Goal: Task Accomplishment & Management: Complete application form

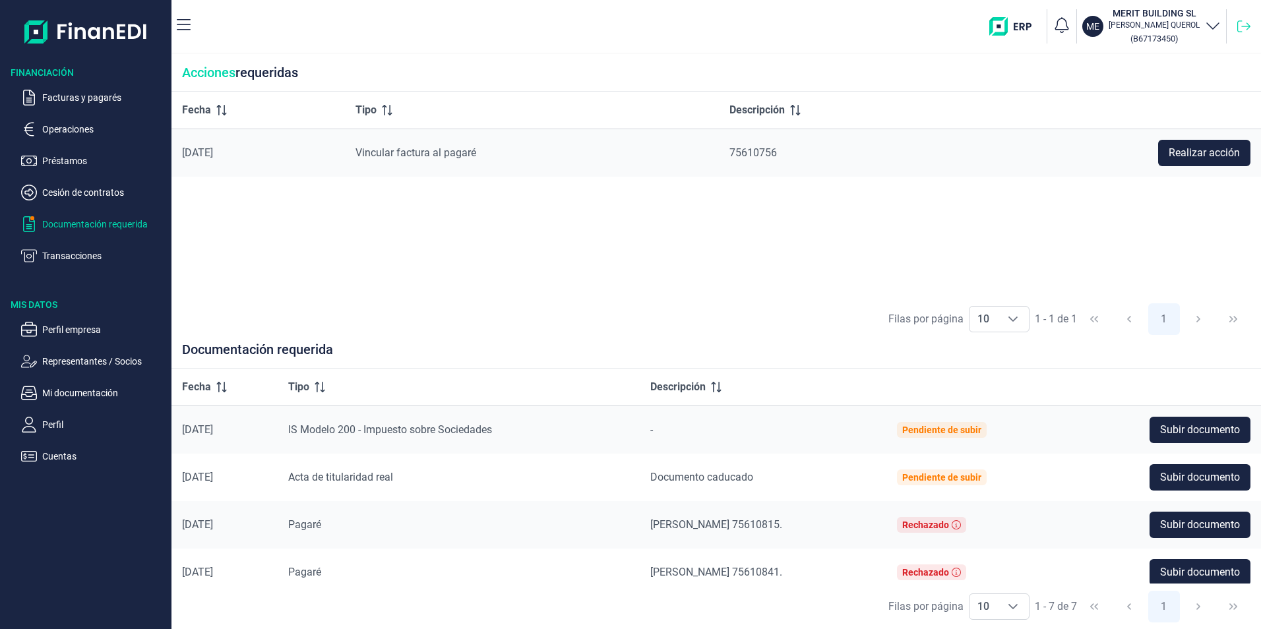
click at [1237, 24] on icon at bounding box center [1243, 26] width 13 height 12
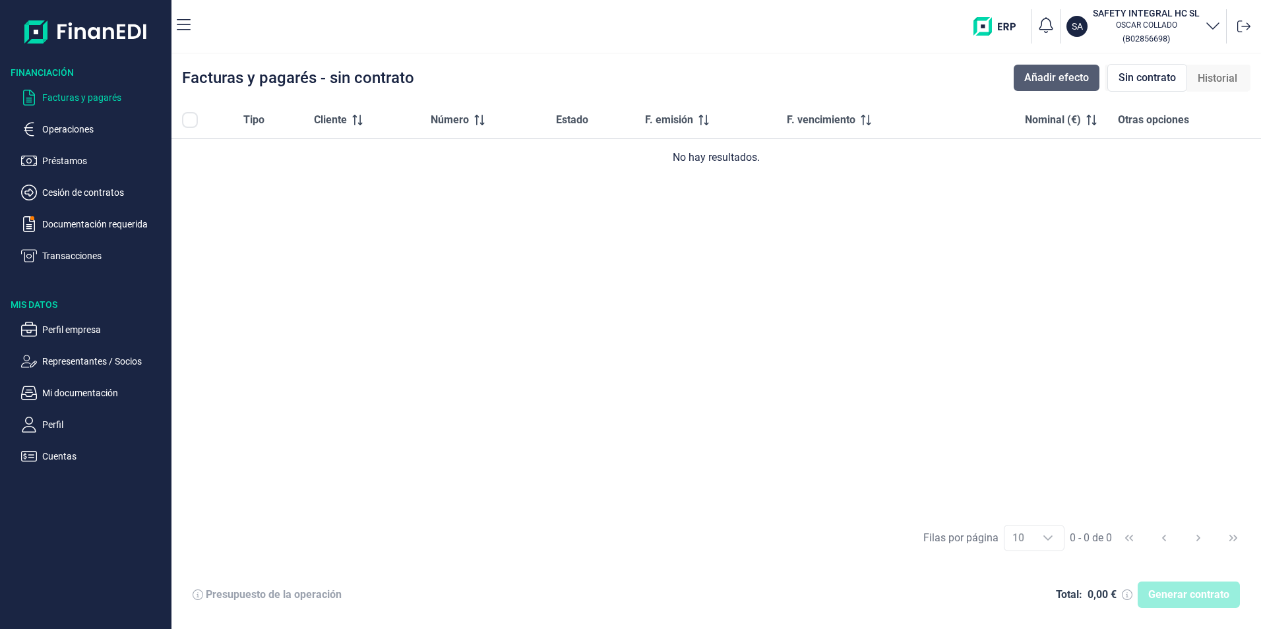
click at [1065, 75] on span "Añadir efecto" at bounding box center [1056, 78] width 65 height 16
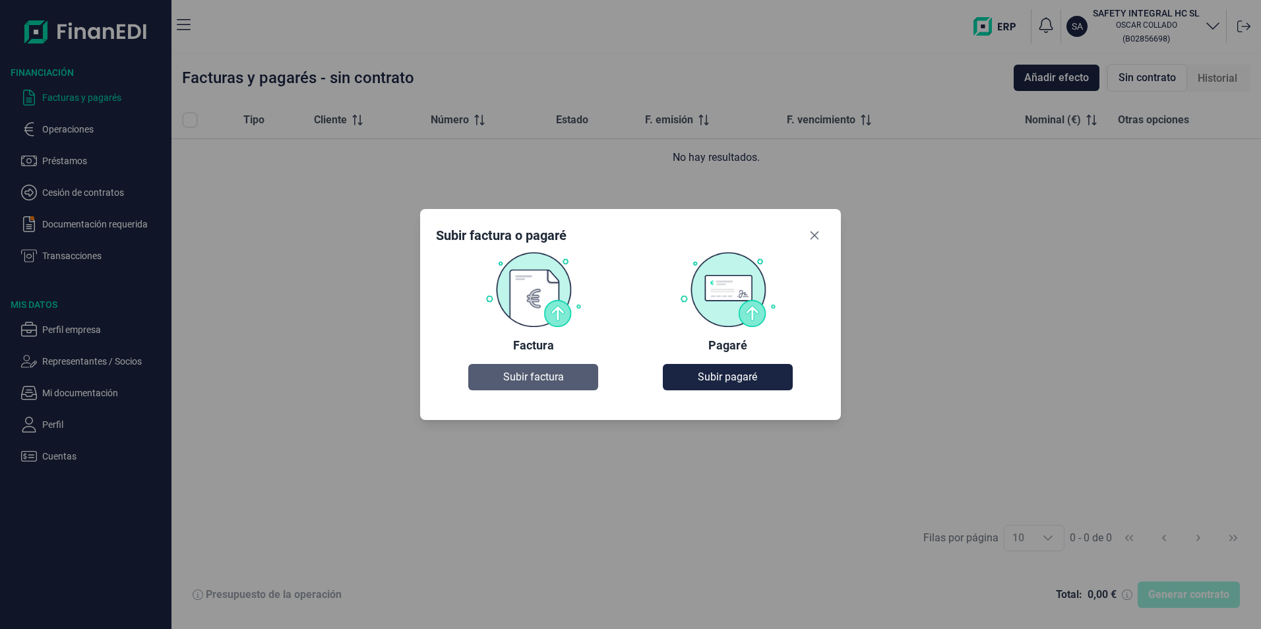
click at [523, 377] on span "Subir factura" at bounding box center [533, 377] width 61 height 16
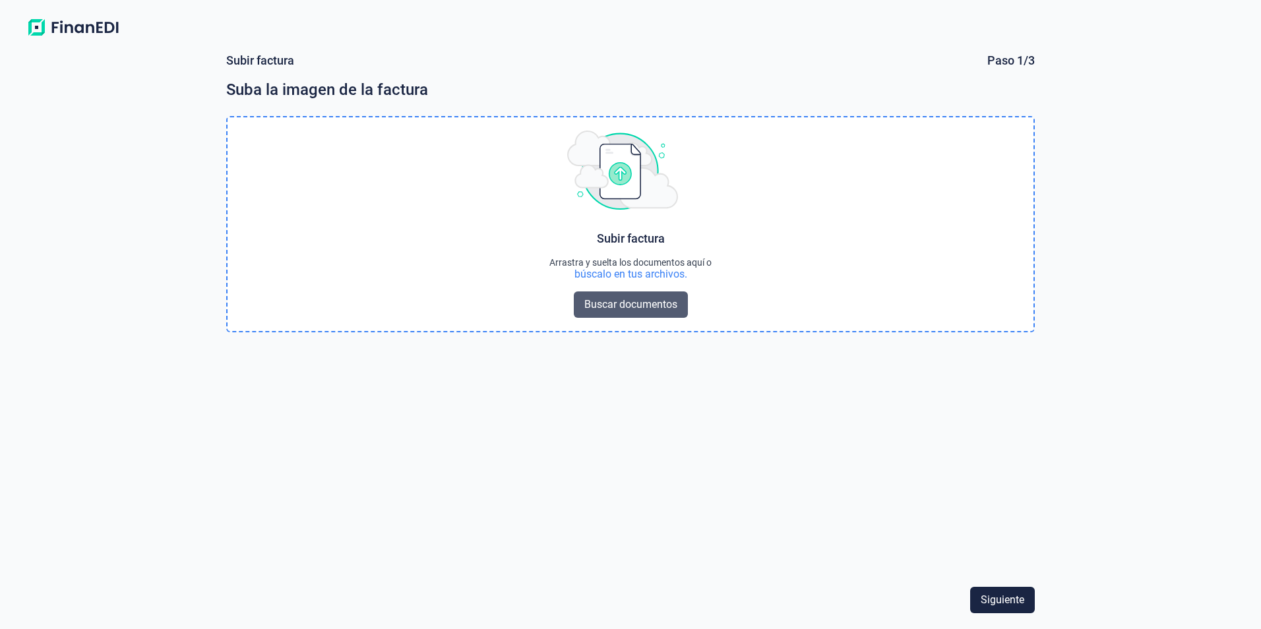
click at [642, 305] on span "Buscar documentos" at bounding box center [630, 305] width 93 height 16
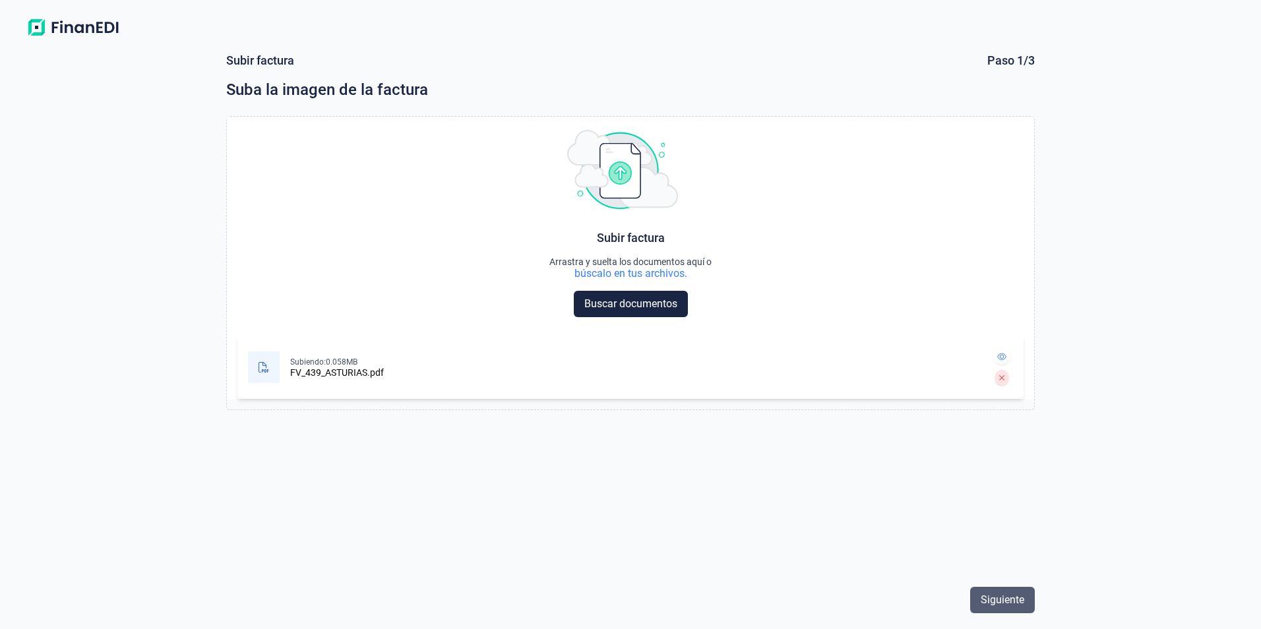
click at [1003, 599] on span "Siguiente" at bounding box center [1002, 600] width 44 height 16
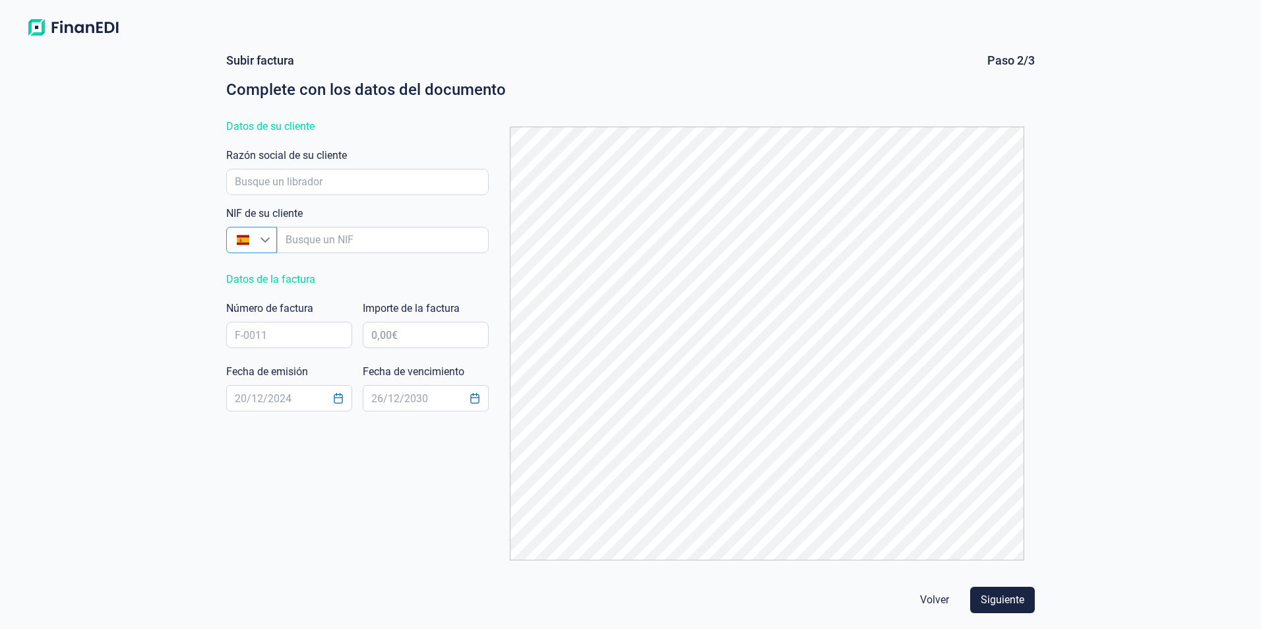
click at [268, 243] on icon "Busque un NIF" at bounding box center [265, 240] width 11 height 11
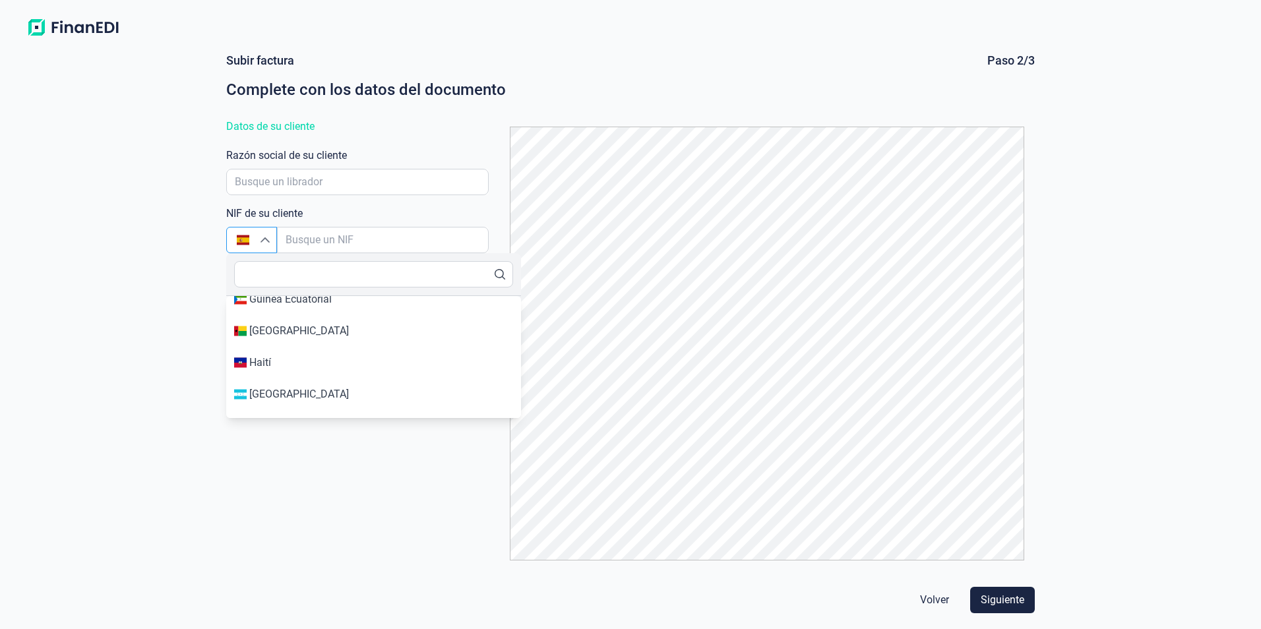
scroll to position [2703, 0]
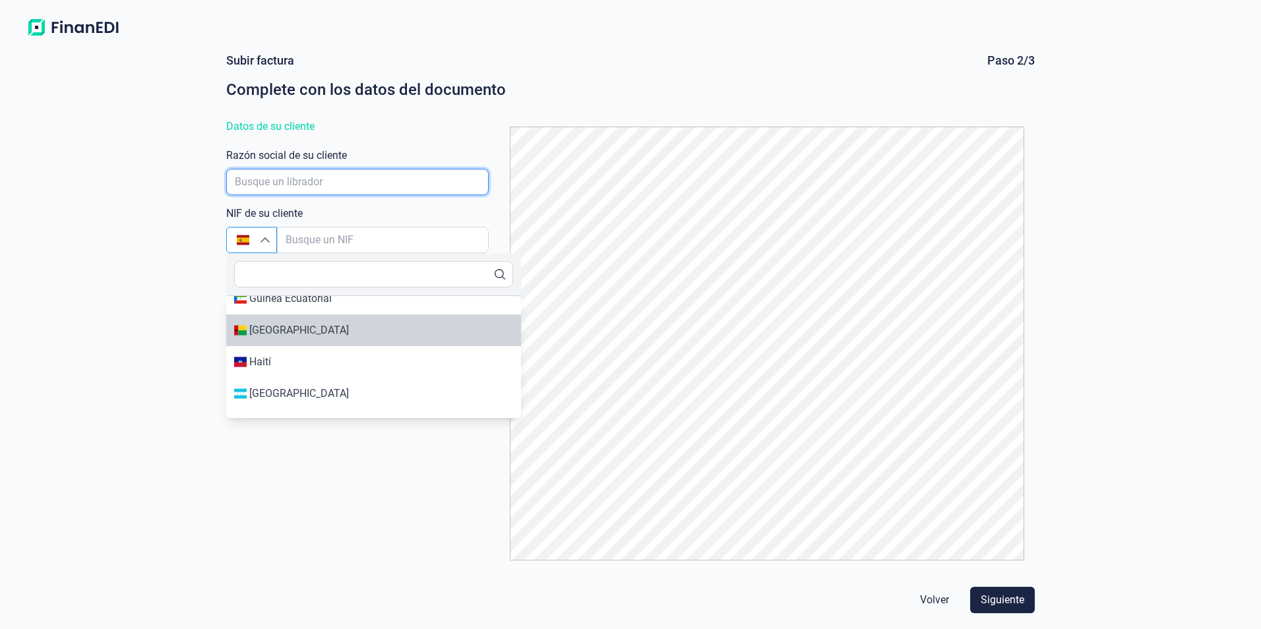
click at [277, 174] on input "empresaAutocomplete" at bounding box center [357, 182] width 262 height 26
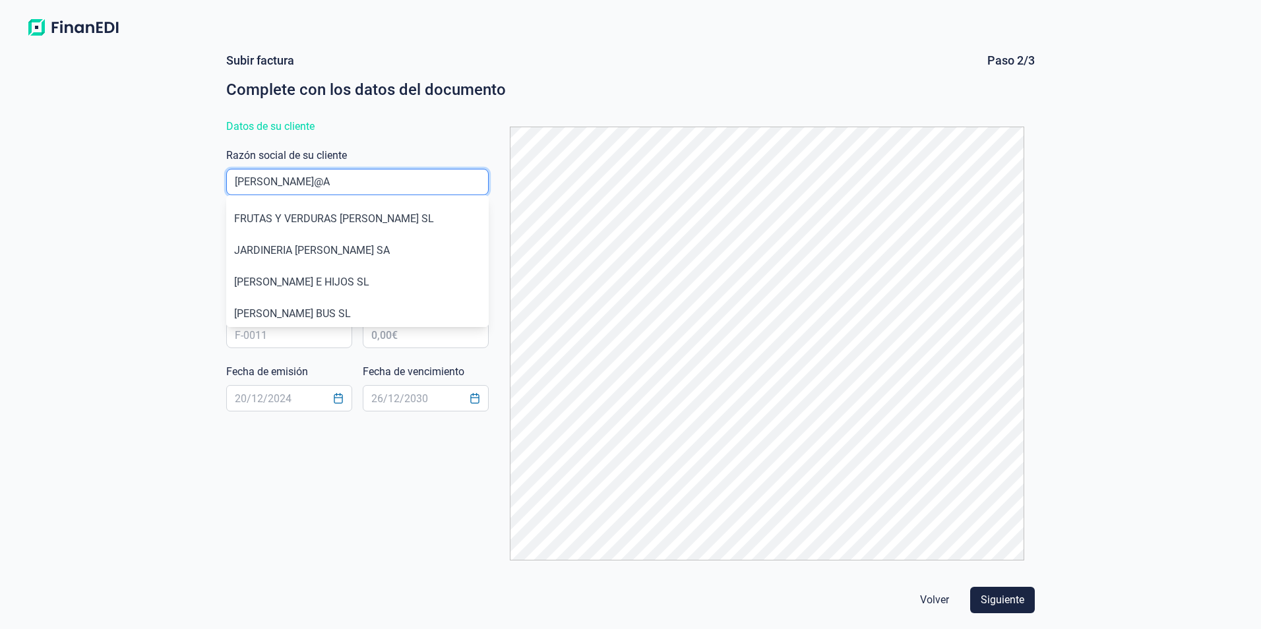
click at [277, 174] on input "empresaAutocomplete" at bounding box center [357, 182] width 262 height 26
click at [176, 174] on div "Subir factura Paso 2/3 Complete con los datos del documento Datos de su cliente…" at bounding box center [630, 335] width 1261 height 587
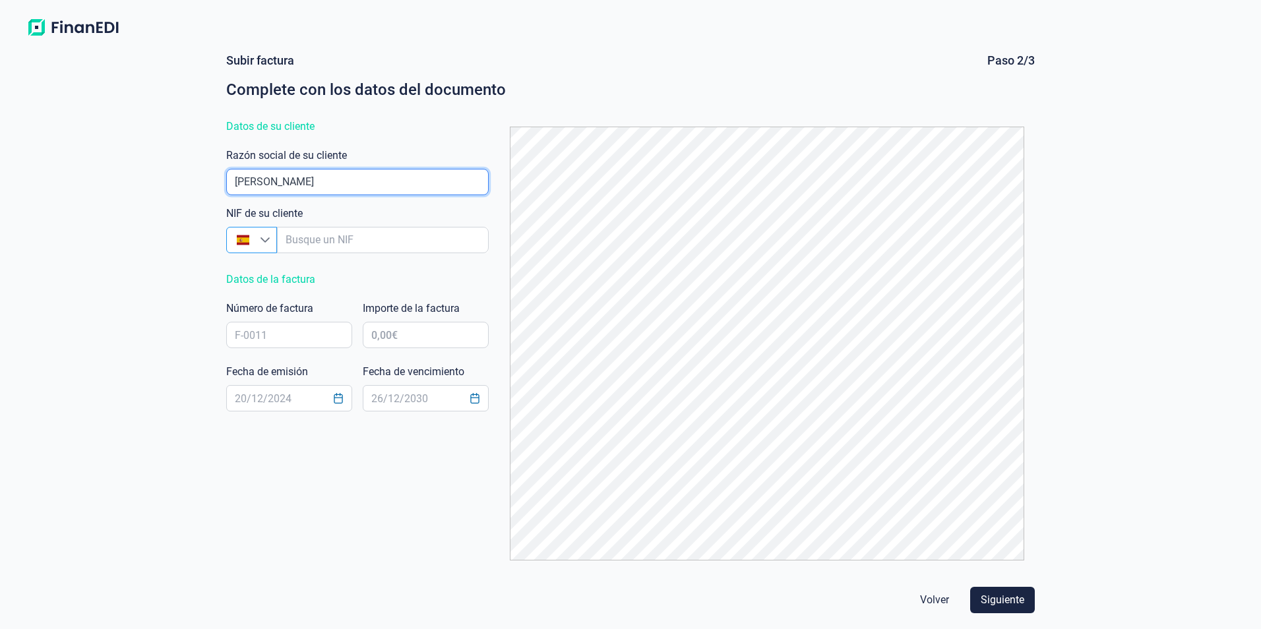
click at [289, 177] on input "empresaAutocomplete" at bounding box center [357, 182] width 262 height 26
type input "FONSECA SATORRA LDA"
click at [270, 241] on icon "Busque un NIF" at bounding box center [265, 240] width 11 height 11
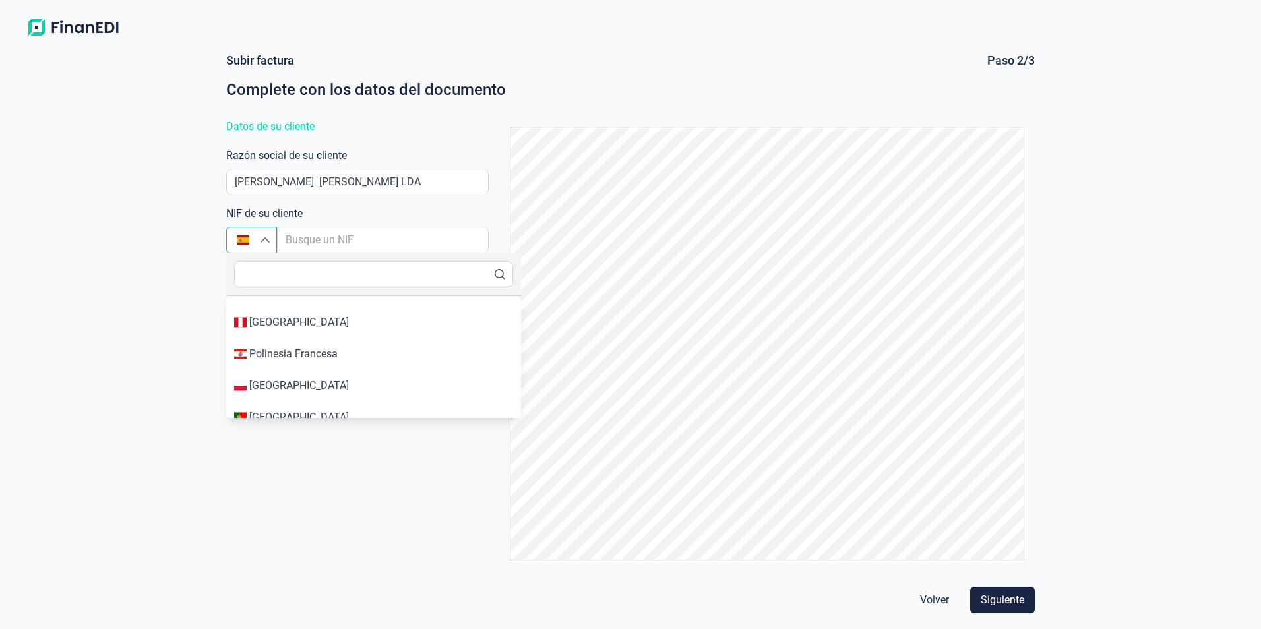
scroll to position [5594, 0]
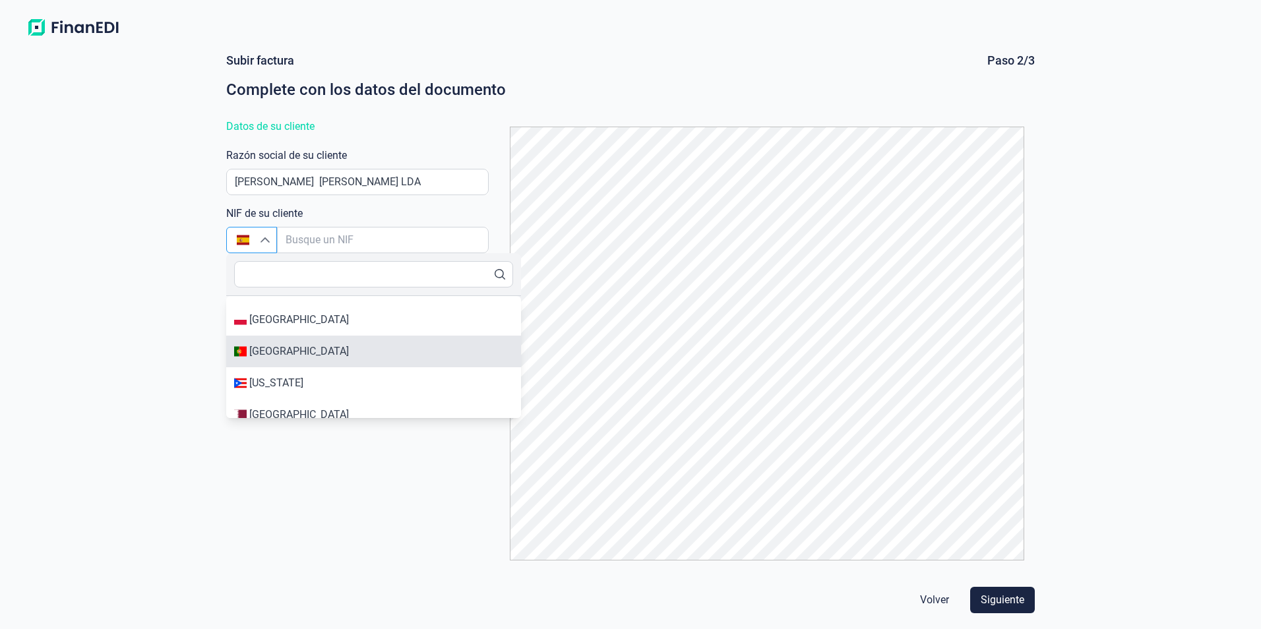
click at [297, 363] on li "Portugal" at bounding box center [373, 352] width 295 height 32
type input "Portugal"
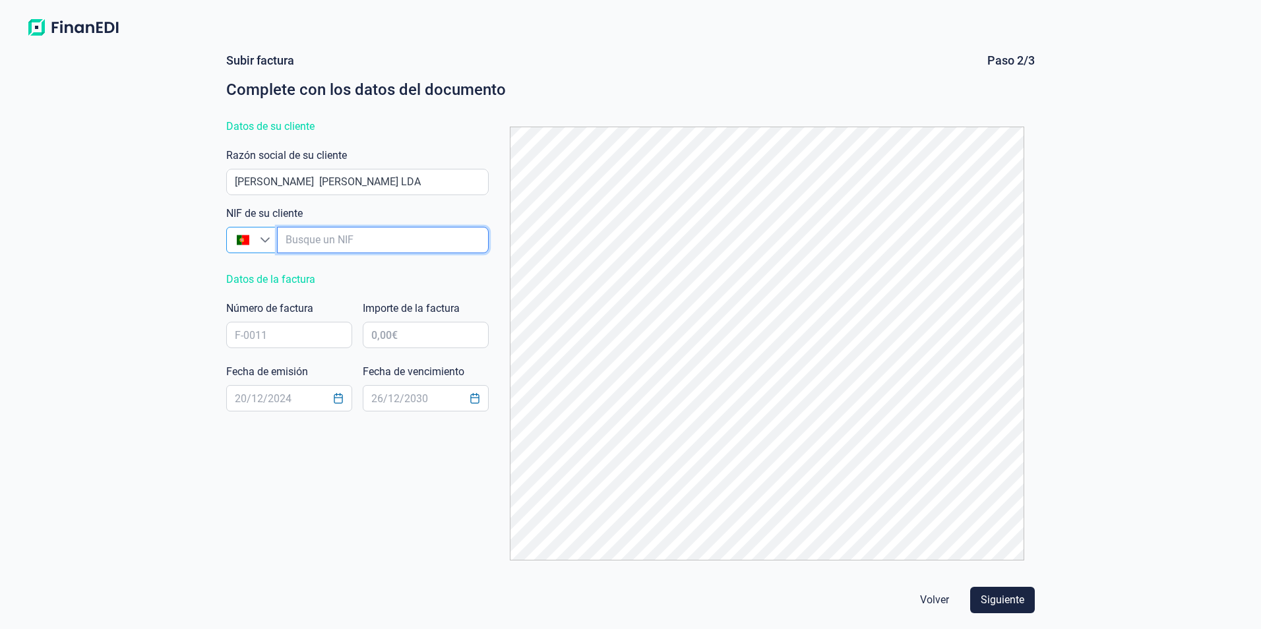
click at [320, 237] on input "empresaAutocomplete" at bounding box center [383, 240] width 212 height 26
type input "P"
type input "PT515798002"
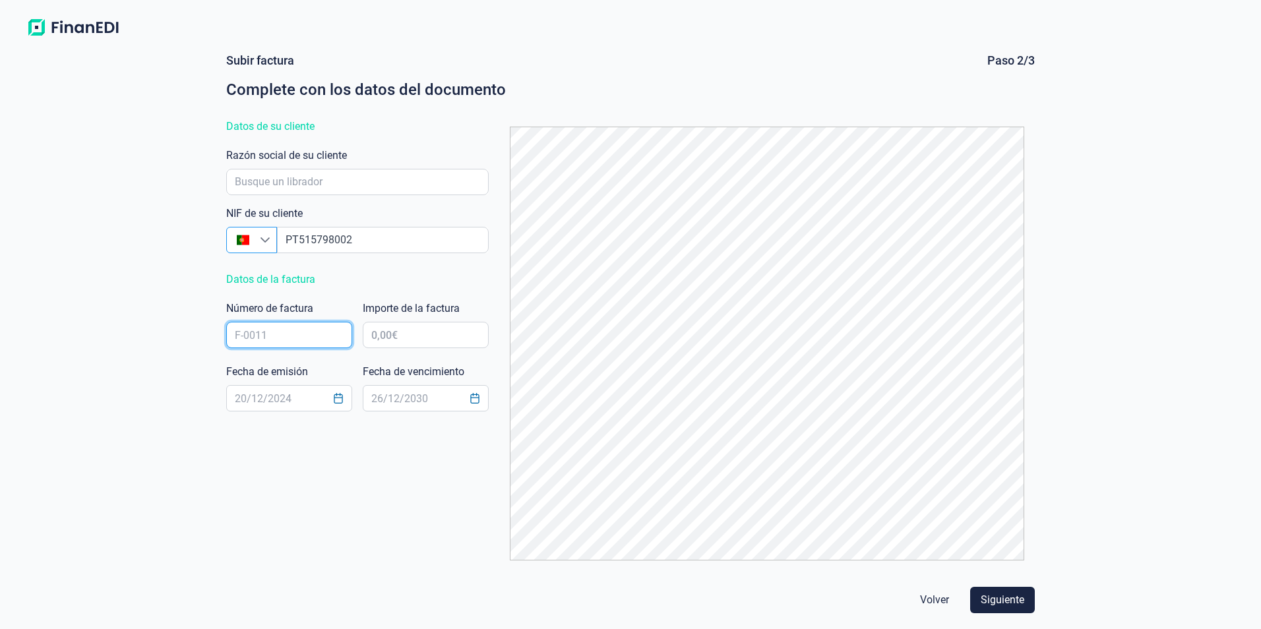
click at [303, 338] on input "text" at bounding box center [289, 335] width 126 height 26
type input "FV/439"
click at [407, 334] on input "text" at bounding box center [426, 335] width 126 height 26
type input "5.891,60 €"
click at [477, 398] on icon "Choose Date" at bounding box center [474, 398] width 9 height 11
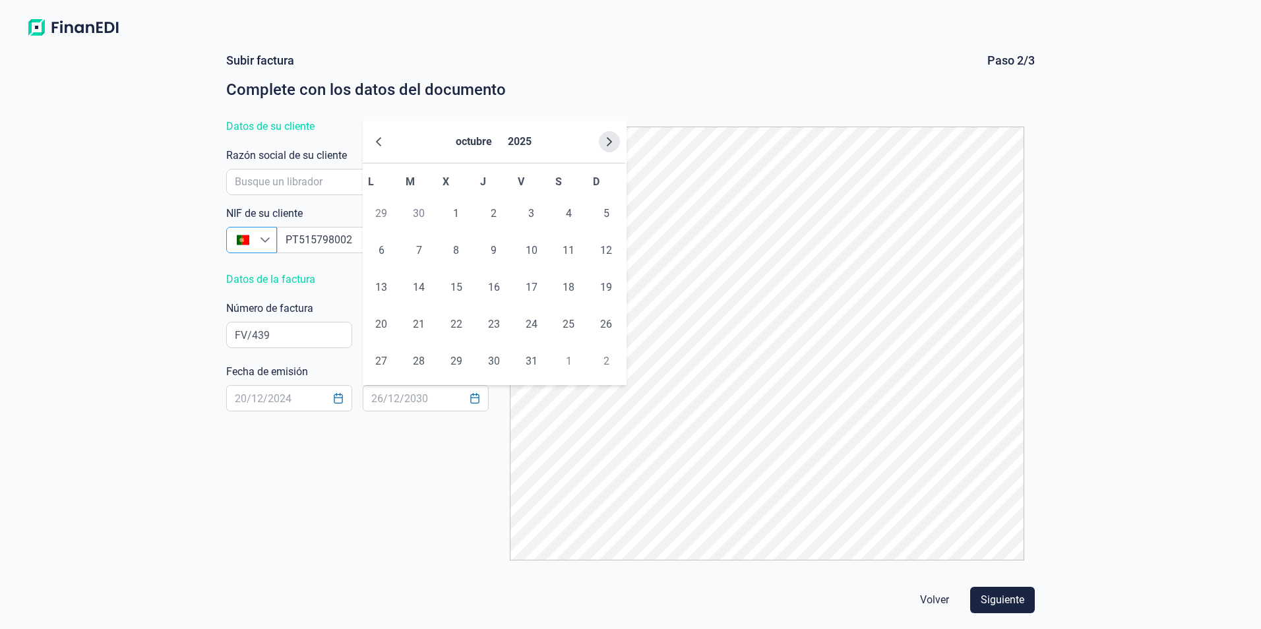
click at [605, 142] on icon "Next Month" at bounding box center [609, 141] width 11 height 11
click at [530, 286] on span "14" at bounding box center [531, 287] width 26 height 26
type input "14/11/2025"
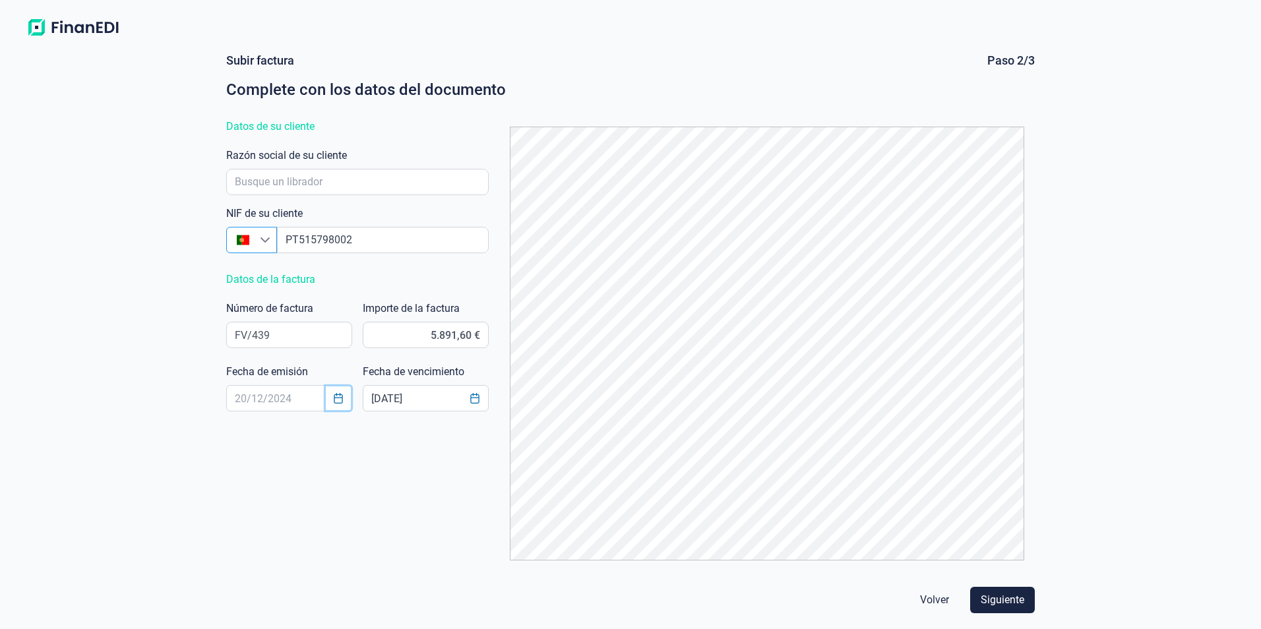
click at [338, 401] on icon "Choose Date" at bounding box center [338, 398] width 11 height 11
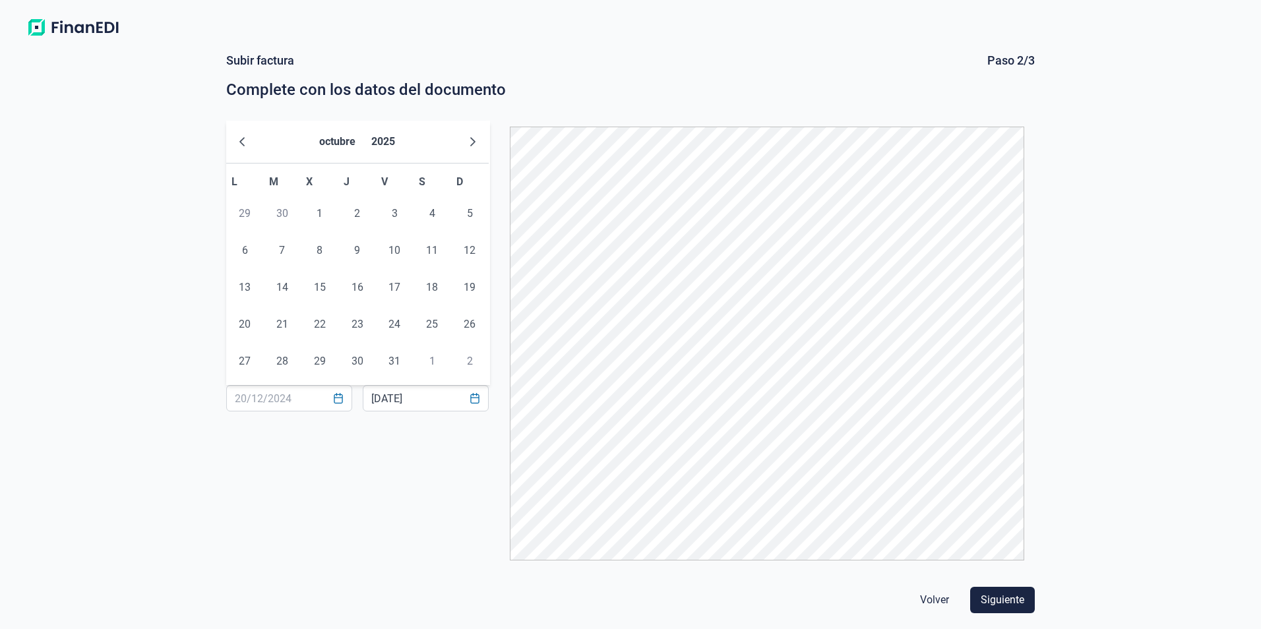
click at [278, 209] on span "30" at bounding box center [282, 213] width 26 height 26
click at [284, 213] on span "30" at bounding box center [282, 213] width 26 height 26
click at [243, 140] on icon "Previous Month" at bounding box center [242, 141] width 11 height 11
click at [289, 364] on span "30" at bounding box center [282, 361] width 26 height 26
type input "30/09/2025"
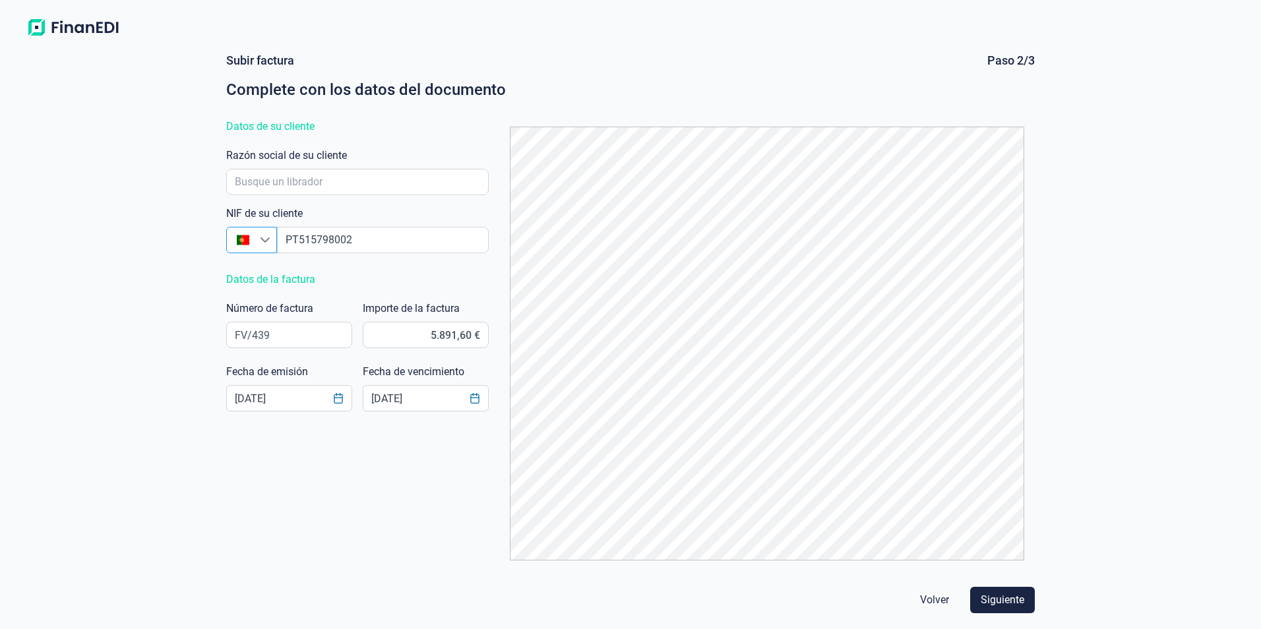
click at [310, 497] on div "Subir factura Paso 2/3 Complete con los datos del documento Datos de su cliente…" at bounding box center [631, 312] width 820 height 518
click at [1004, 600] on span "Siguiente" at bounding box center [1002, 600] width 44 height 16
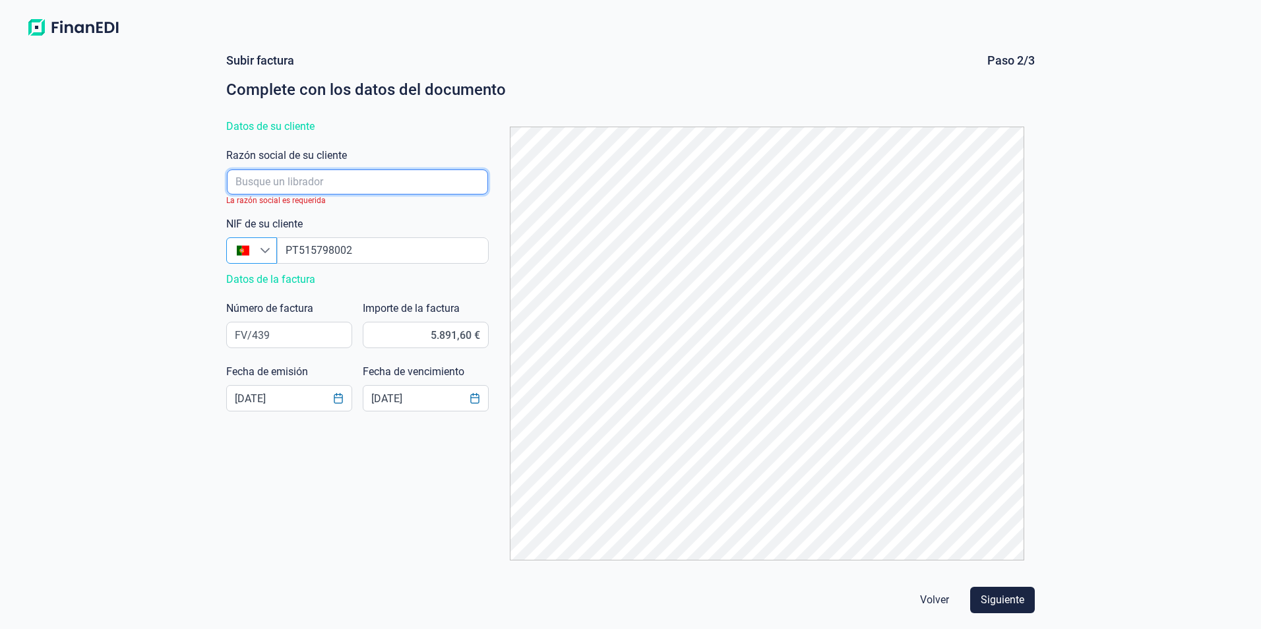
click at [272, 180] on input "empresaAutocomplete" at bounding box center [357, 181] width 261 height 25
type input "FONSECA SATORRA LDA"
click button "Volver" at bounding box center [934, 600] width 50 height 26
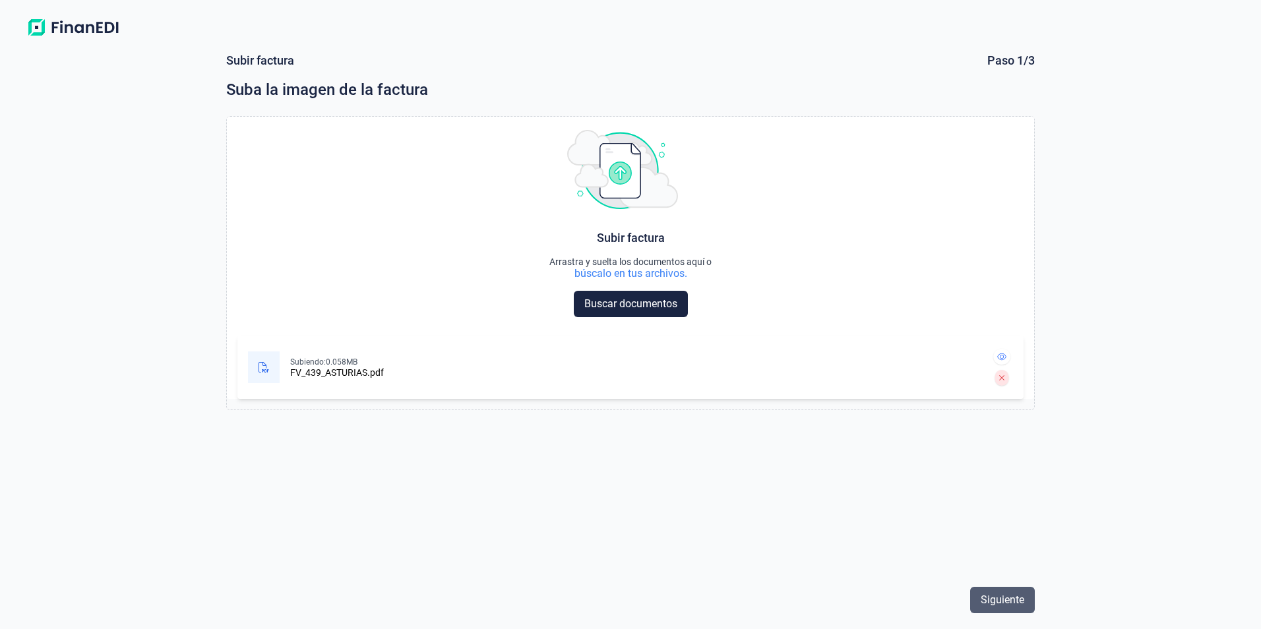
click at [988, 601] on span "Siguiente" at bounding box center [1002, 600] width 44 height 16
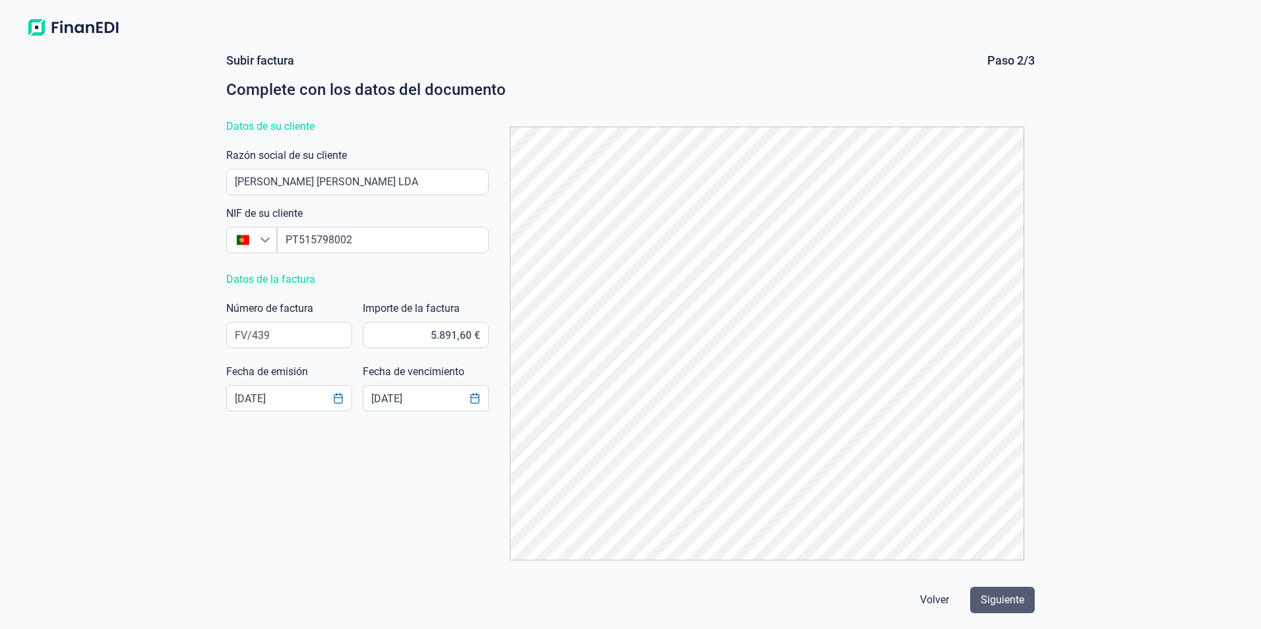
click at [1009, 603] on span "Siguiente" at bounding box center [1002, 600] width 44 height 16
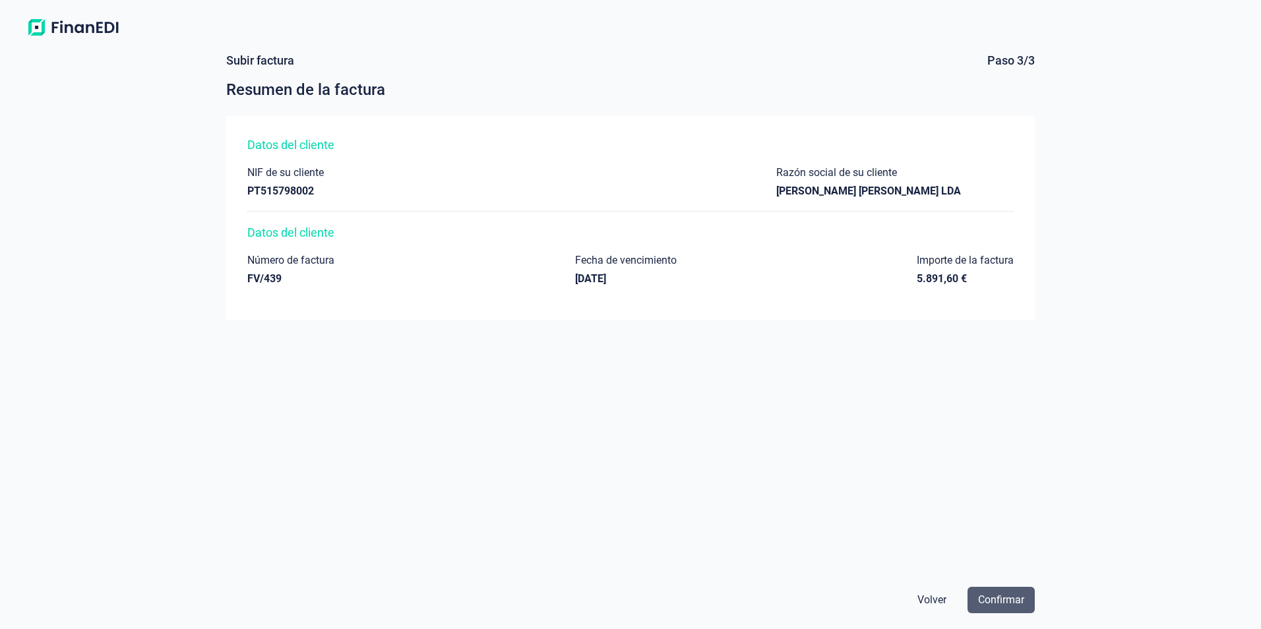
click at [1009, 603] on span "Confirmar" at bounding box center [1001, 600] width 46 height 16
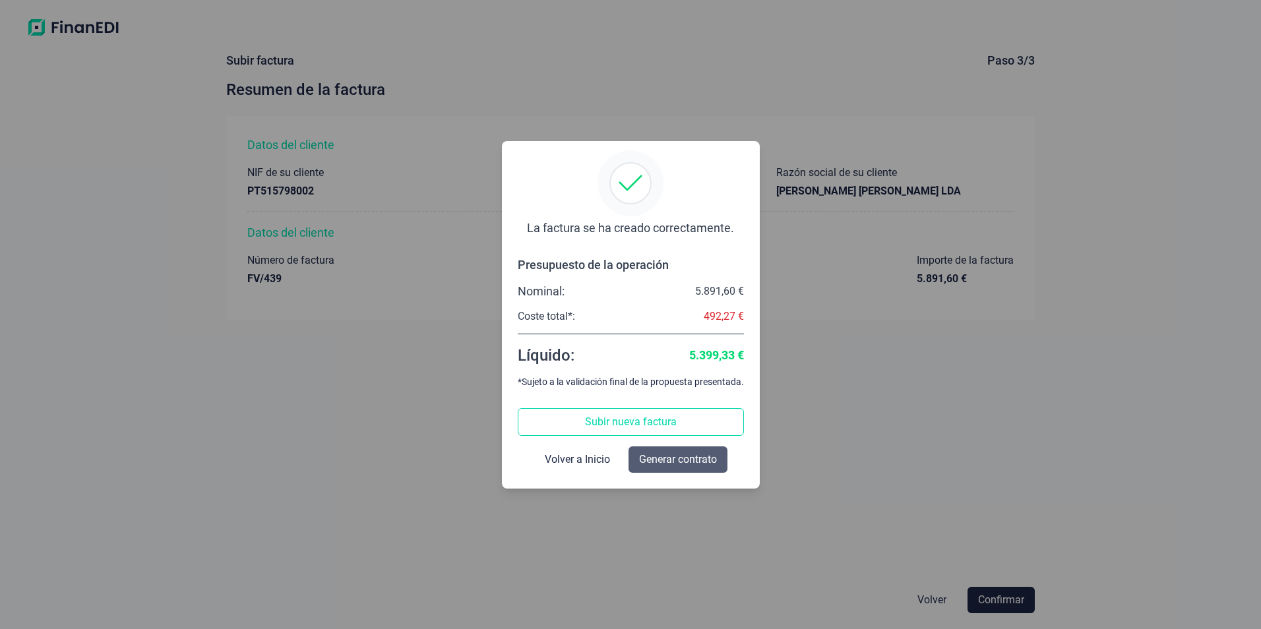
click at [672, 459] on span "Generar contrato" at bounding box center [678, 460] width 78 height 16
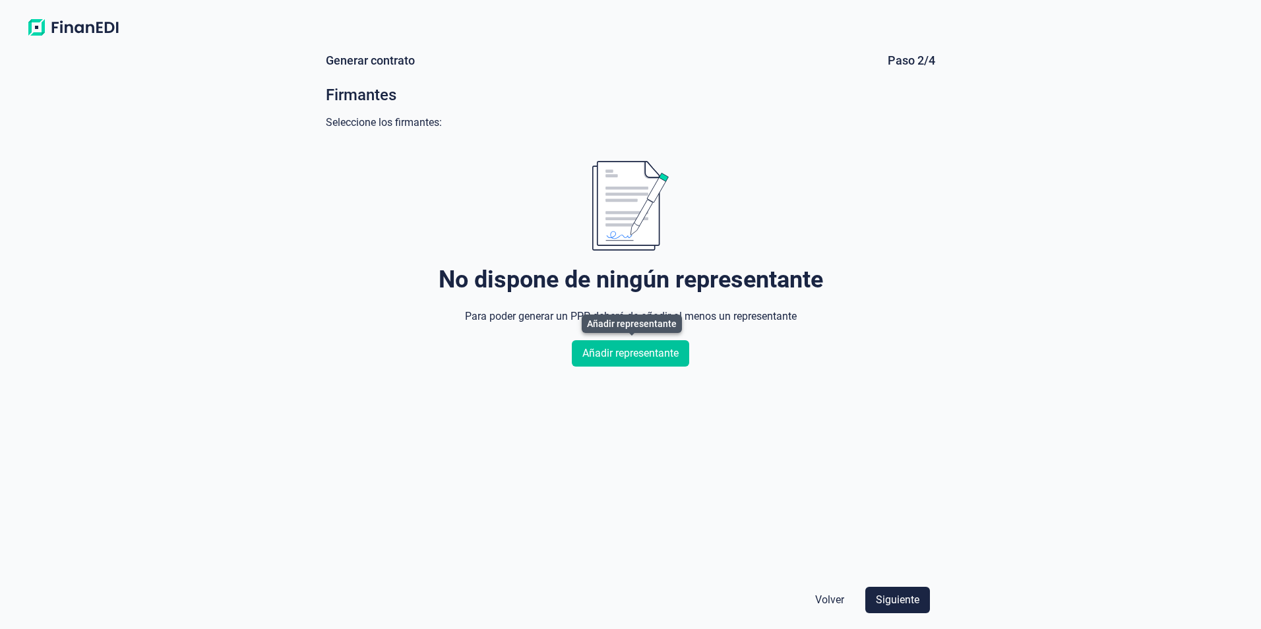
click at [628, 363] on button "Añadir representante" at bounding box center [630, 353] width 117 height 26
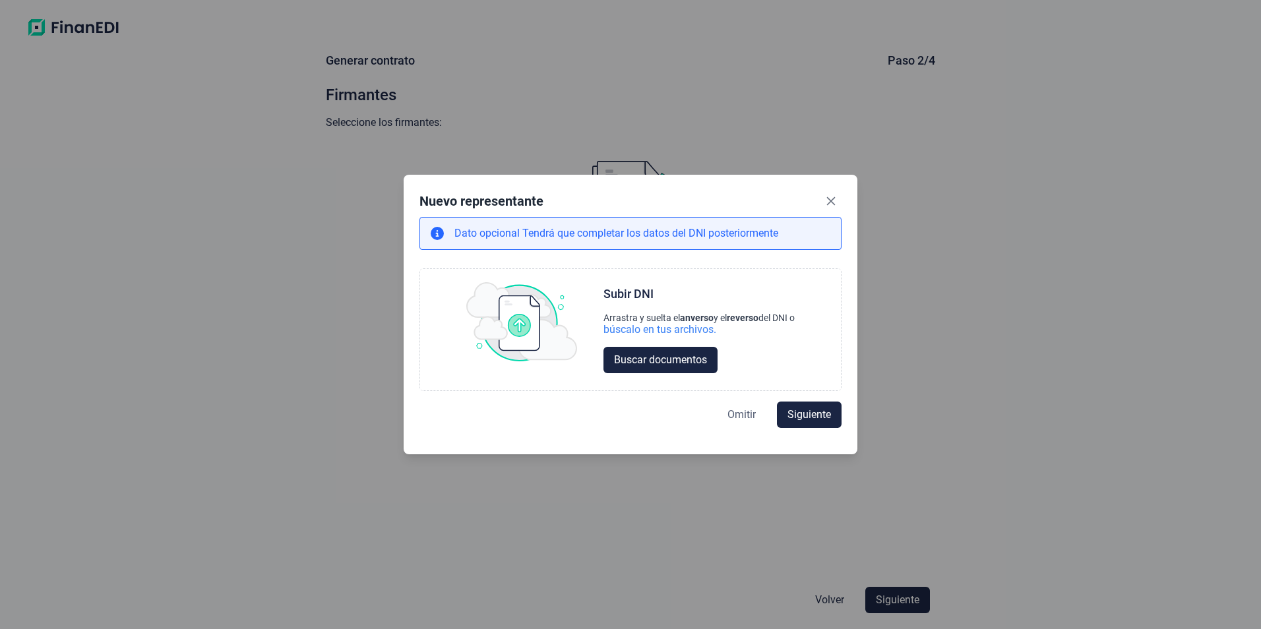
click at [738, 419] on span "Omitir" at bounding box center [741, 415] width 28 height 16
select select "ES"
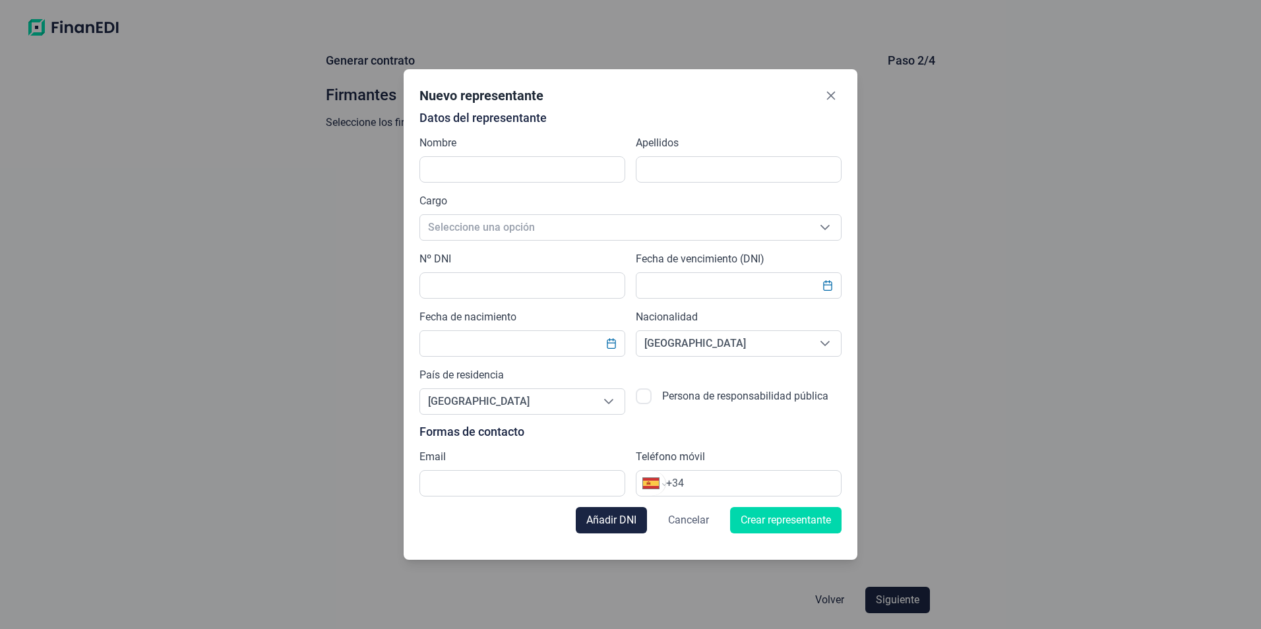
click at [689, 517] on span "Cancelar" at bounding box center [688, 520] width 41 height 16
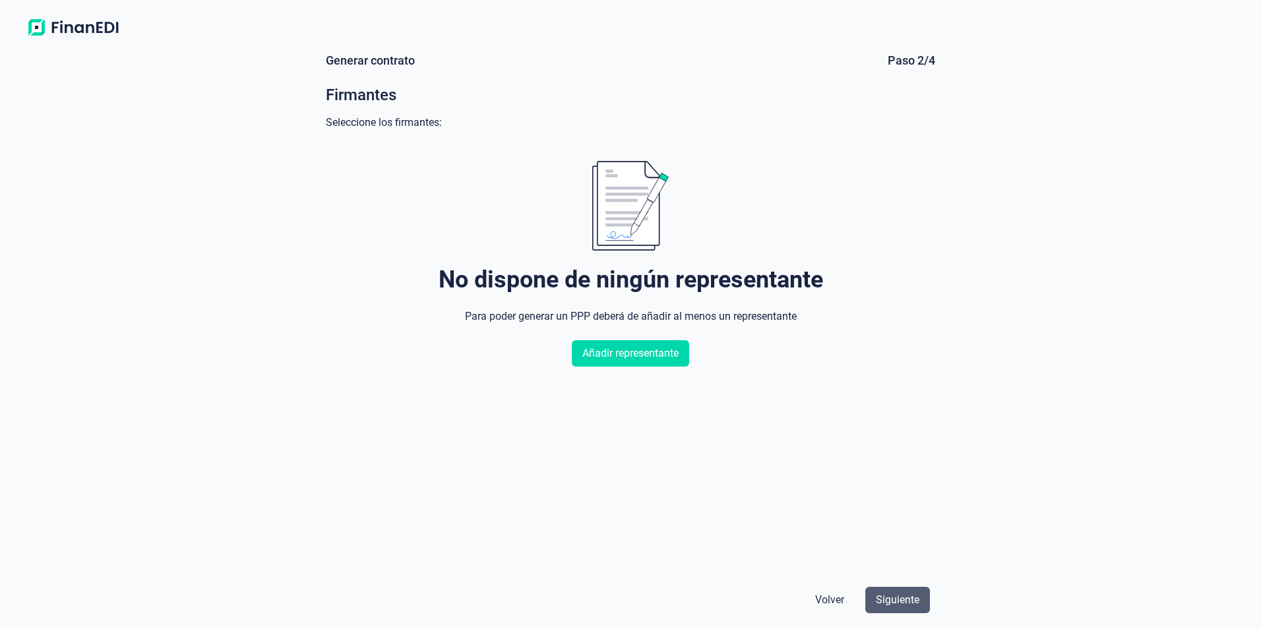
click at [897, 605] on span "Siguiente" at bounding box center [898, 600] width 44 height 16
click at [828, 595] on span "Volver" at bounding box center [829, 600] width 29 height 16
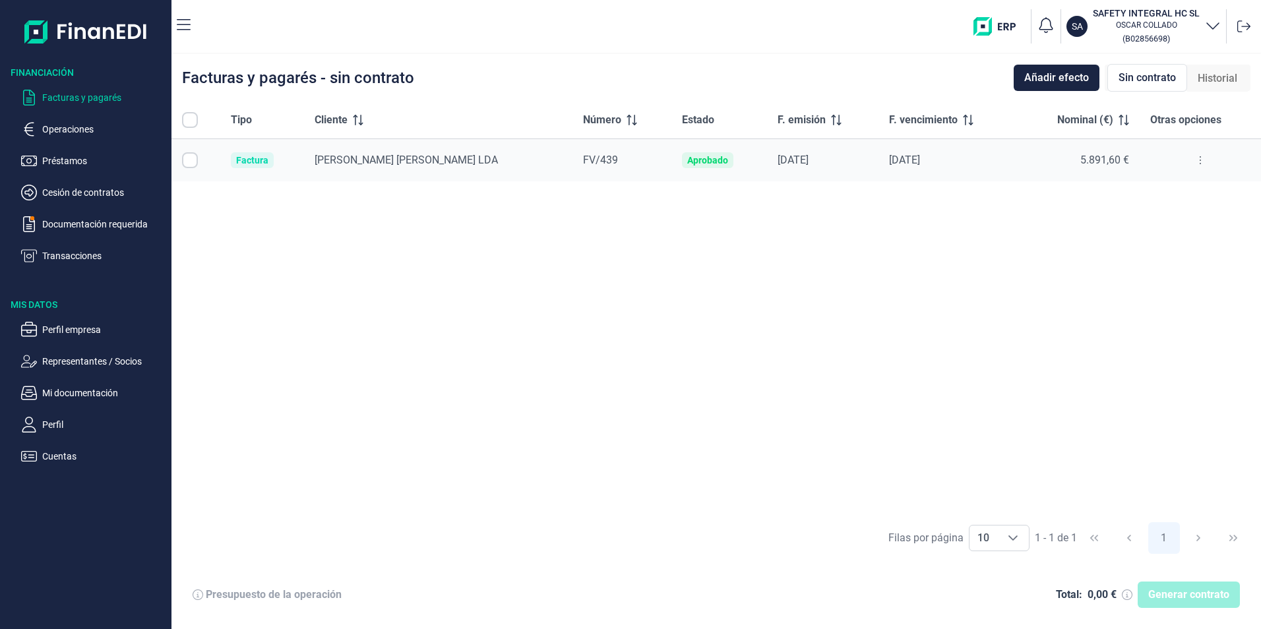
checkbox input "true"
click at [1206, 78] on span "Historial" at bounding box center [1217, 79] width 40 height 16
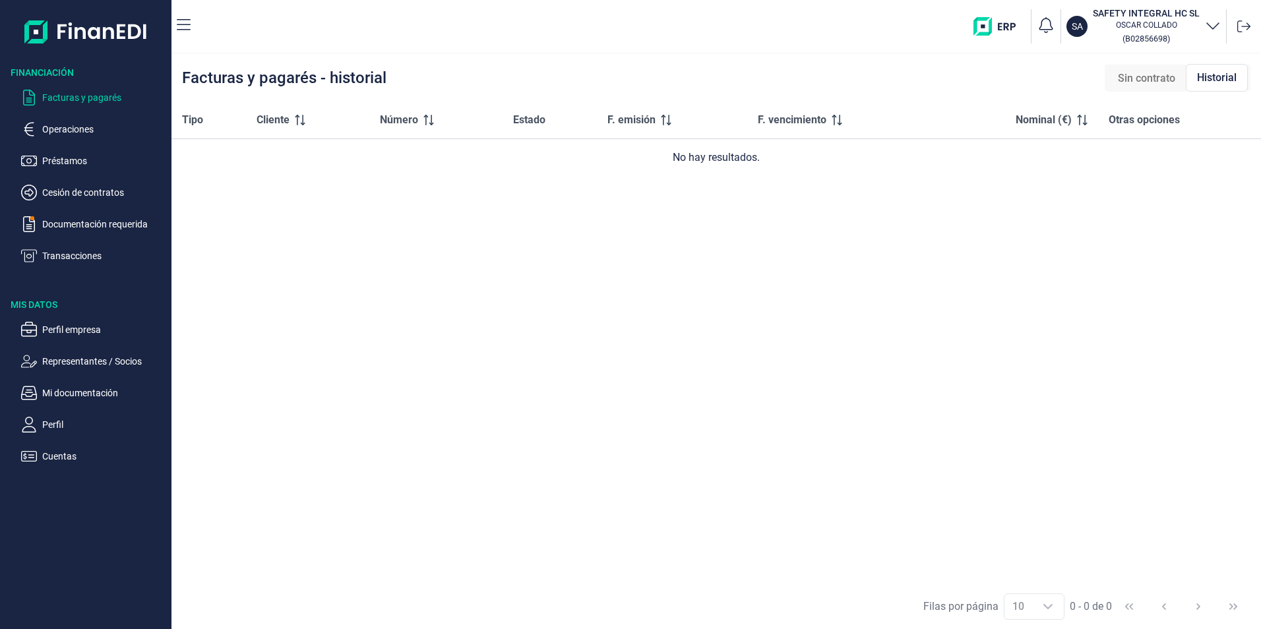
click at [78, 92] on p "Facturas y pagarés" at bounding box center [104, 98] width 124 height 16
click at [75, 228] on p "Documentación requerida" at bounding box center [104, 224] width 124 height 16
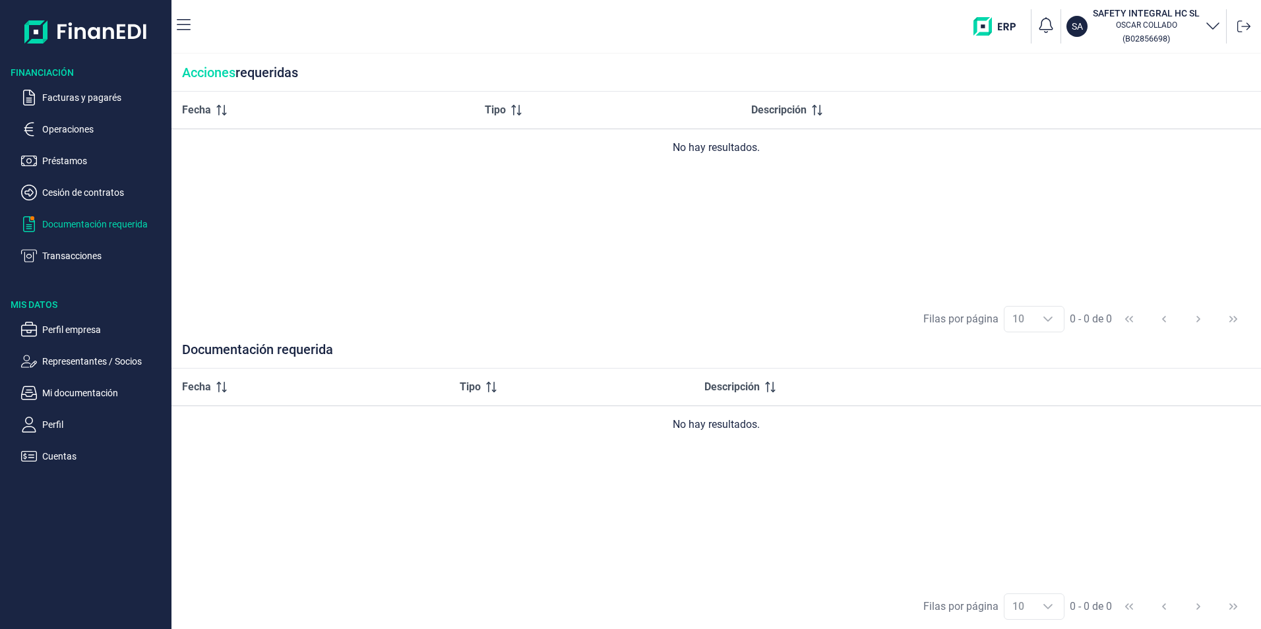
click at [75, 219] on p "Documentación requerida" at bounding box center [104, 224] width 124 height 16
click at [75, 256] on p "Transacciones" at bounding box center [104, 256] width 124 height 16
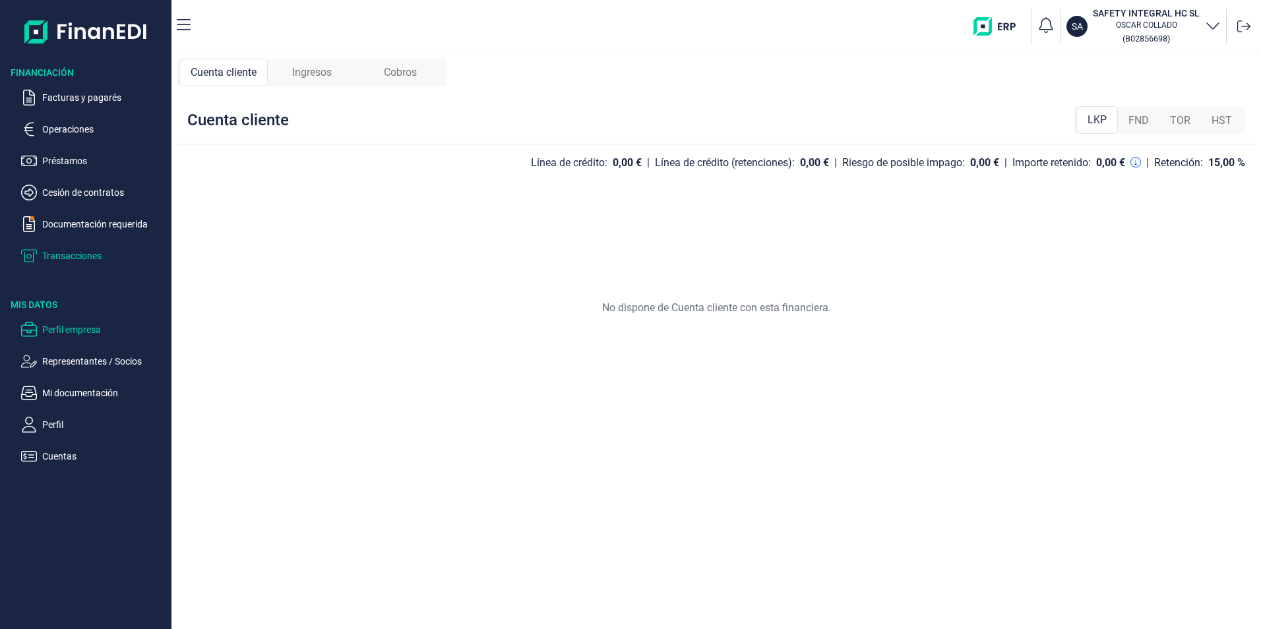
click at [69, 325] on p "Perfil empresa" at bounding box center [104, 330] width 124 height 16
